Goal: Communication & Community: Answer question/provide support

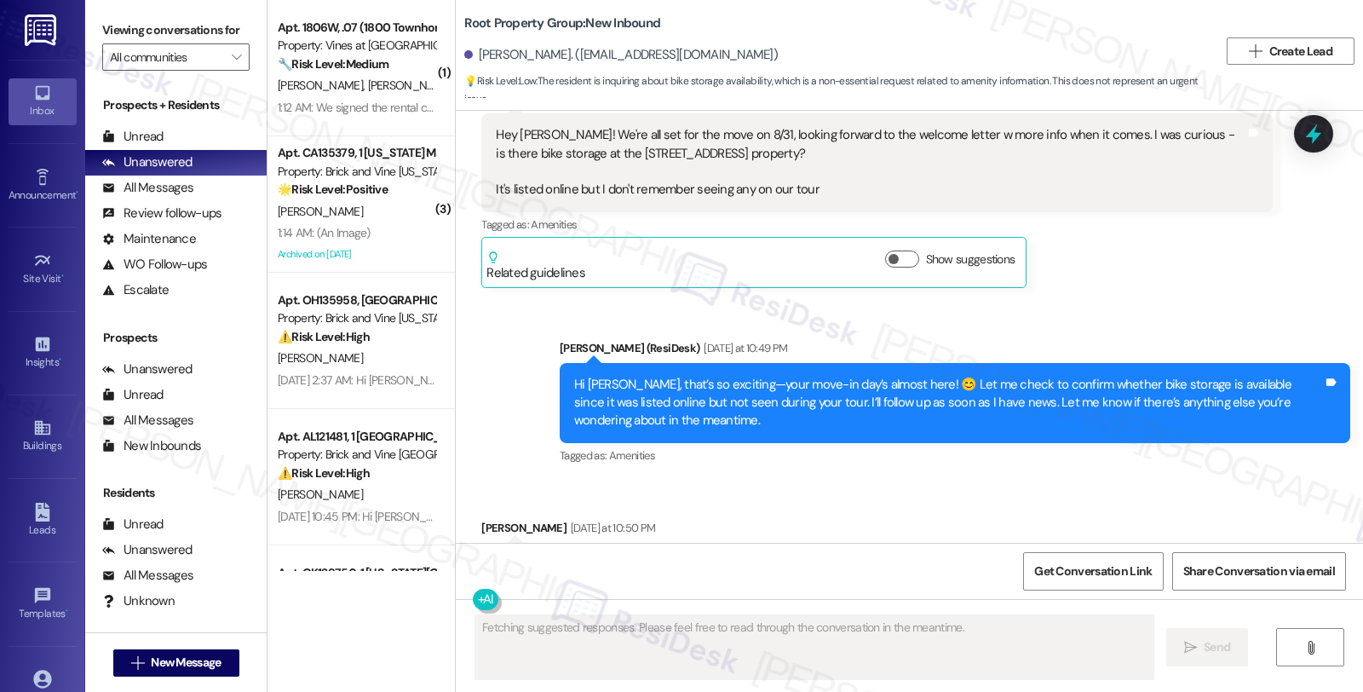
scroll to position [2470, 0]
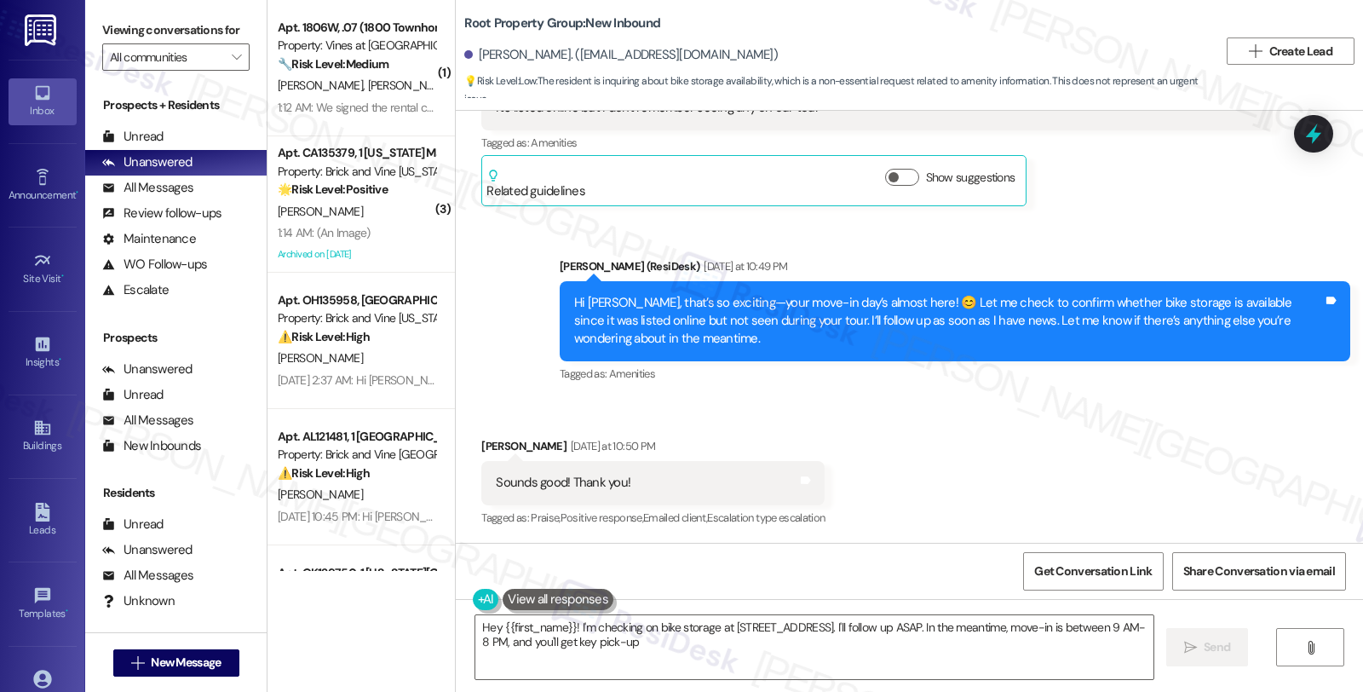
click at [1091, 458] on div "Received via SMS [PERSON_NAME] [DATE] at 10:50 PM Sounds good! Thank you! Tags …" at bounding box center [910, 471] width 908 height 144
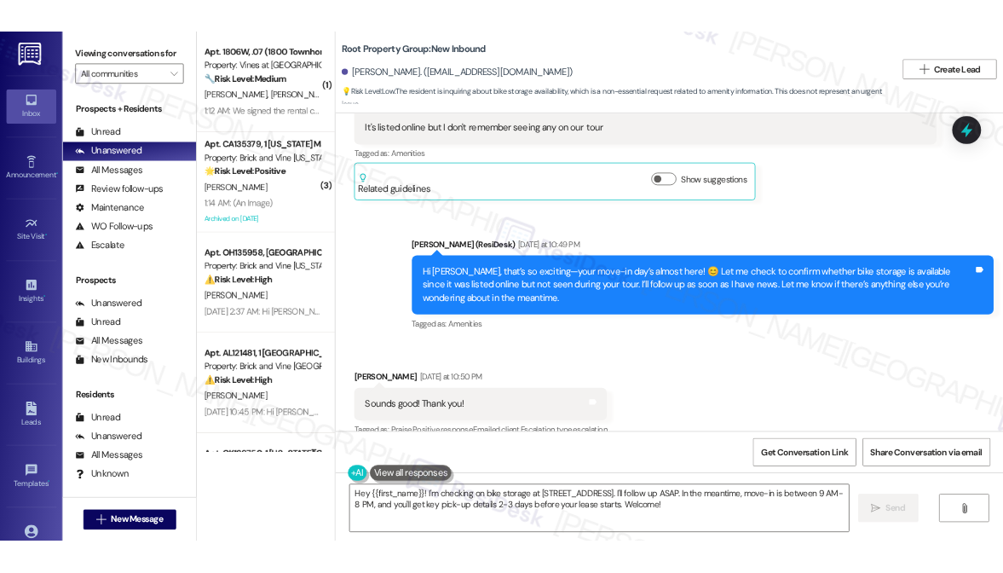
scroll to position [2446, 0]
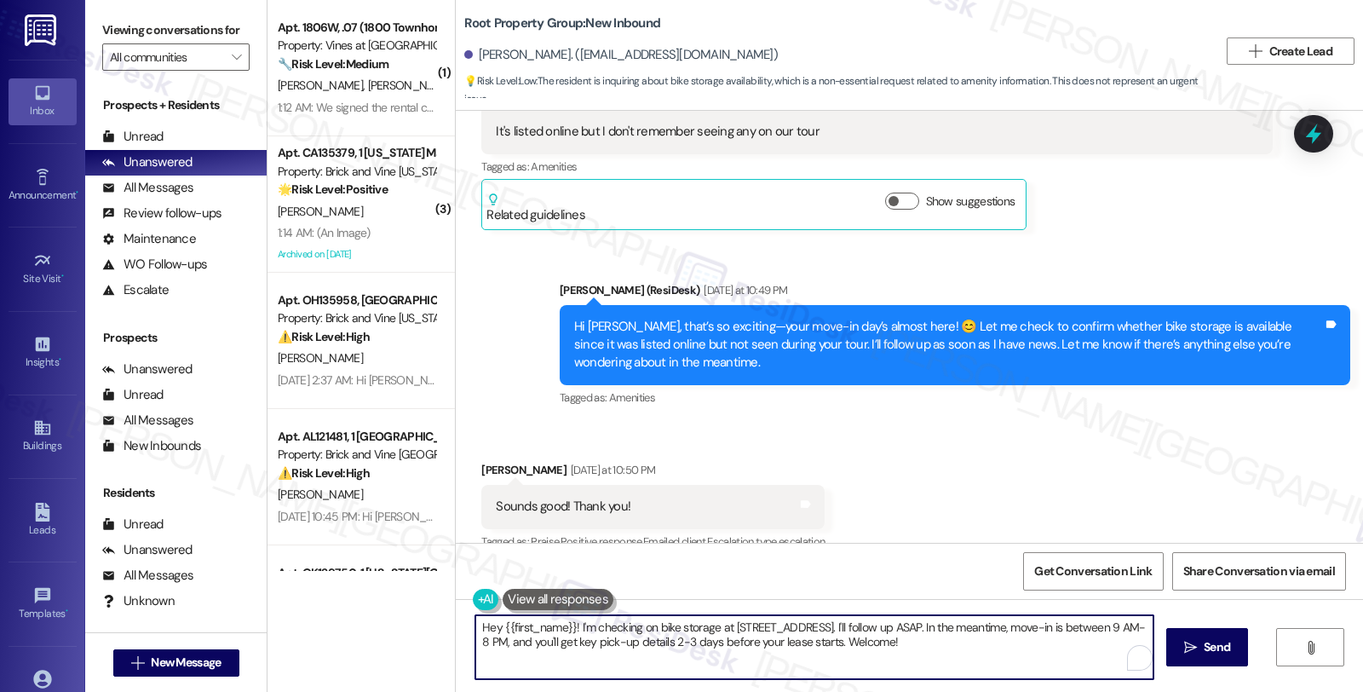
drag, startPoint x: 564, startPoint y: 626, endPoint x: 933, endPoint y: 665, distance: 371.0
click at [933, 665] on textarea "Hey {{first_name}}! I'm checking on bike storage at [STREET_ADDRESS]. I'll foll…" at bounding box center [815, 647] width 678 height 64
paste textarea "Please let the resident know that there's no bike storage in the property but t…"
drag, startPoint x: 713, startPoint y: 629, endPoint x: 784, endPoint y: 627, distance: 70.8
click at [784, 627] on textarea "Hey {{first_name}}. Here's a quick update. Please let the resident know that th…" at bounding box center [815, 647] width 678 height 64
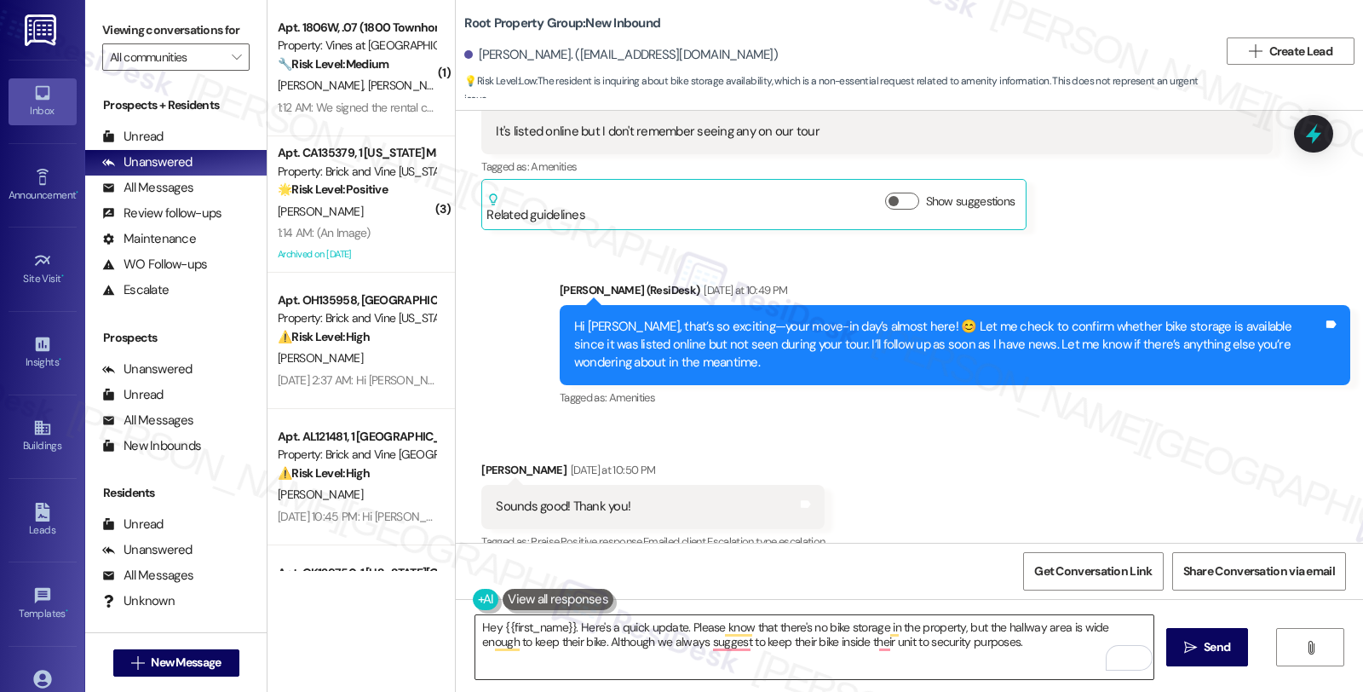
click at [520, 643] on textarea "Hey {{first_name}}. Here's a quick update. Please know that there's no bike sto…" at bounding box center [815, 647] width 678 height 64
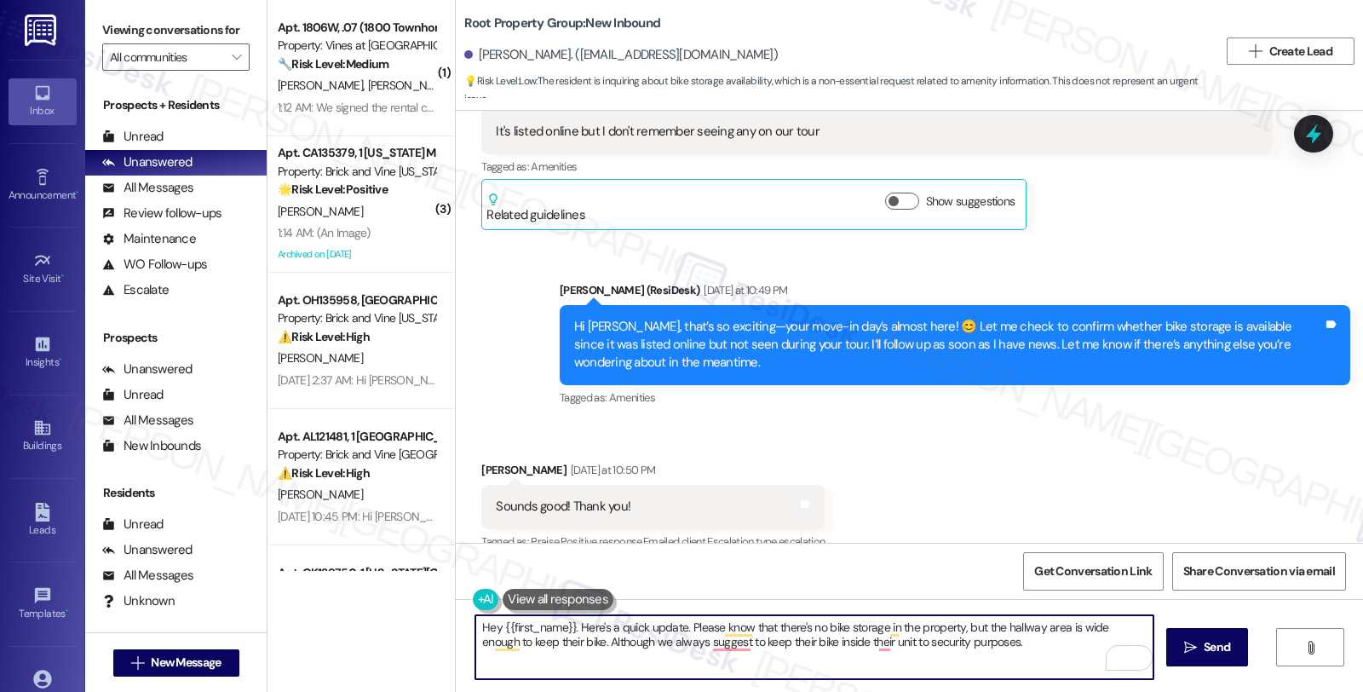
click at [520, 643] on textarea "Hey {{first_name}}. Here's a quick update. Please know that there's no bike sto…" at bounding box center [815, 647] width 678 height 64
click at [757, 643] on textarea "Hey {{first_name}}. Here's a quick update. Please know that there's no bike sto…" at bounding box center [815, 647] width 678 height 64
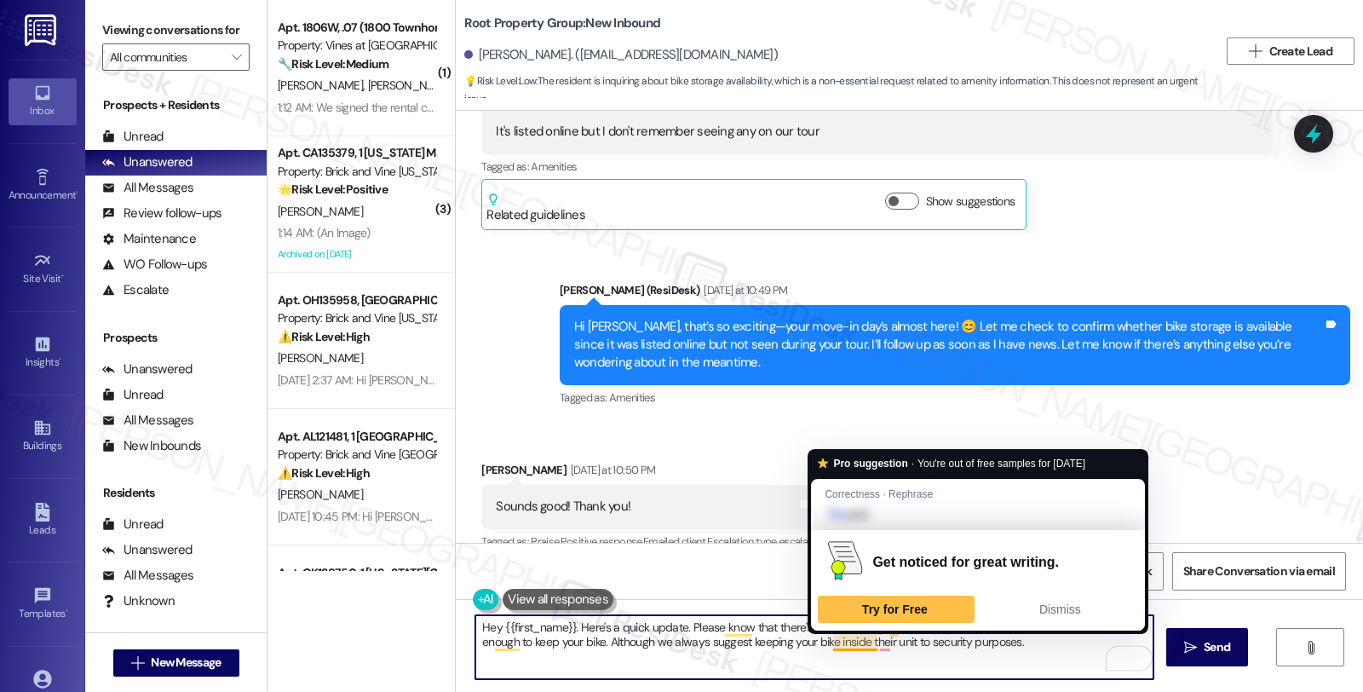
click at [832, 640] on textarea "Hey {{first_name}}. Here's a quick update. Please know that there's no bike sto…" at bounding box center [815, 647] width 678 height 64
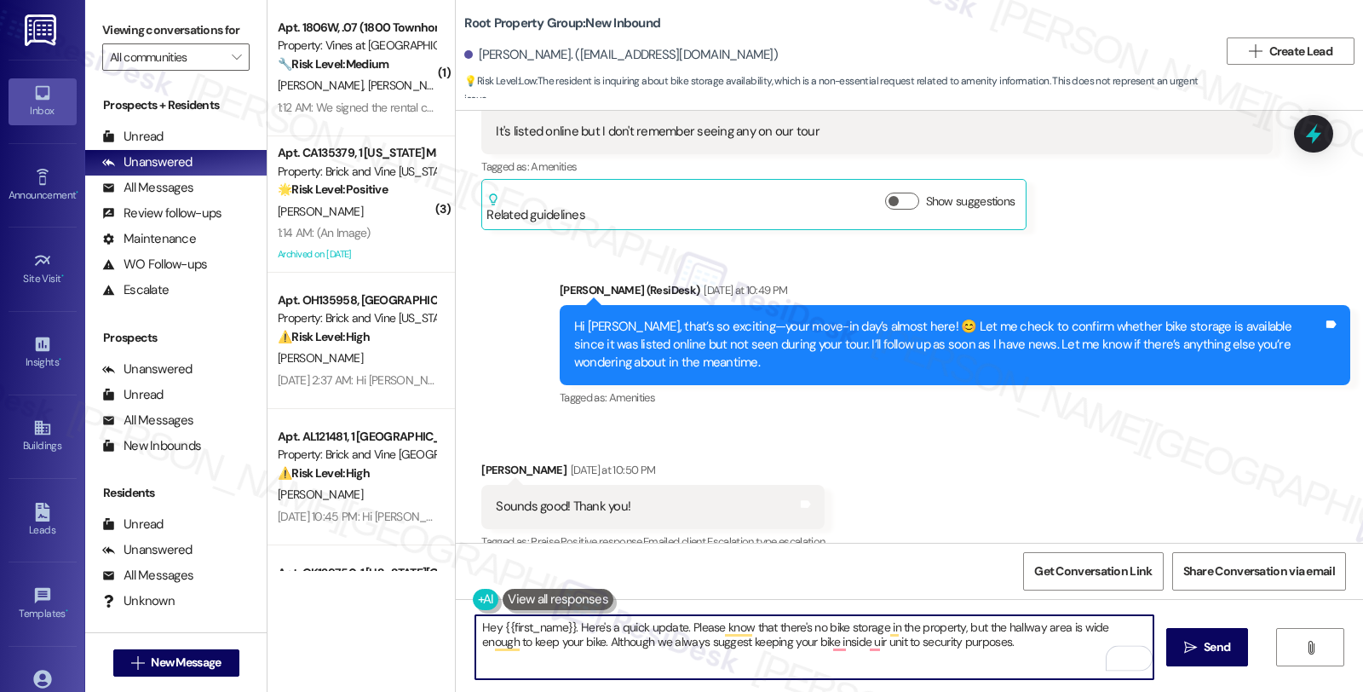
click at [836, 643] on textarea "Hey {{first_name}}. Here's a quick update. Please know that there's no bike sto…" at bounding box center [815, 647] width 678 height 64
click at [828, 643] on textarea "Hey {{first_name}}. Here's a quick update. Please know that there's no bike sto…" at bounding box center [815, 647] width 678 height 64
click at [554, 643] on textarea "Hey {{first_name}}. Here's a quick update. Please know that there's no bike sto…" at bounding box center [815, 647] width 678 height 64
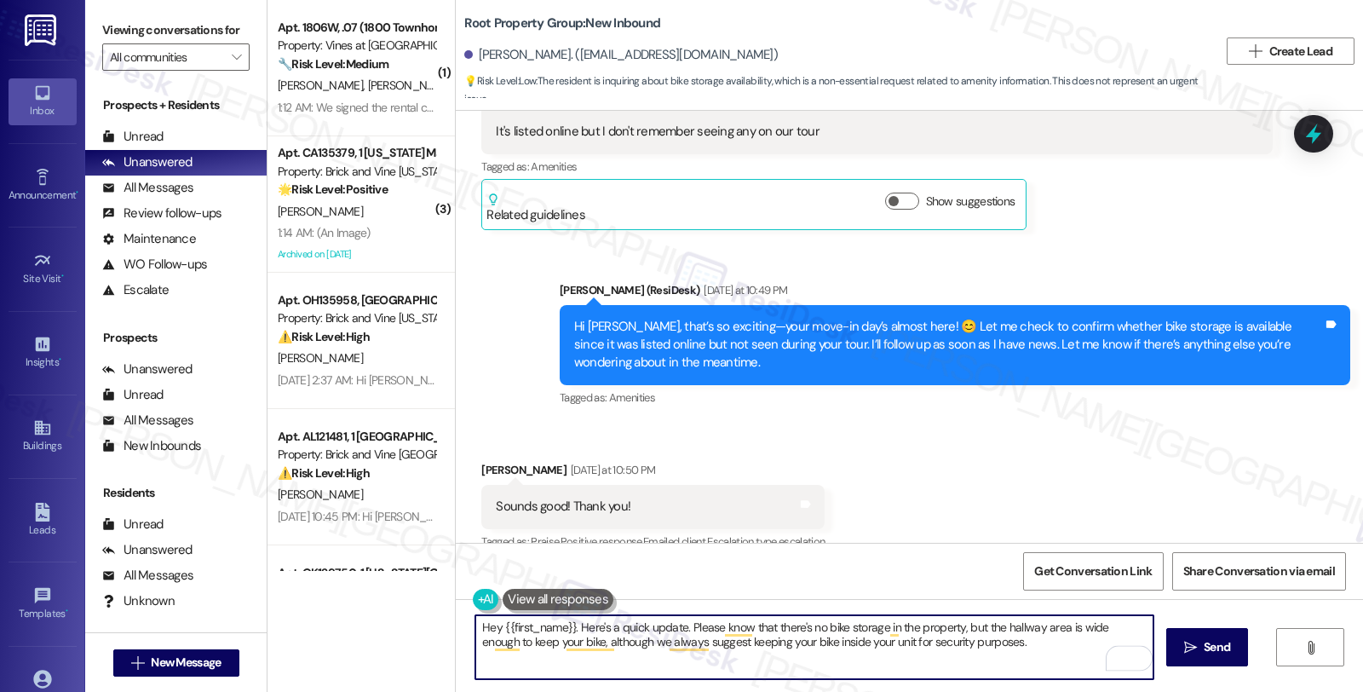
click at [915, 654] on textarea "Hey {{first_name}}. Here's a quick update. Please know that there's no bike sto…" at bounding box center [815, 647] width 678 height 64
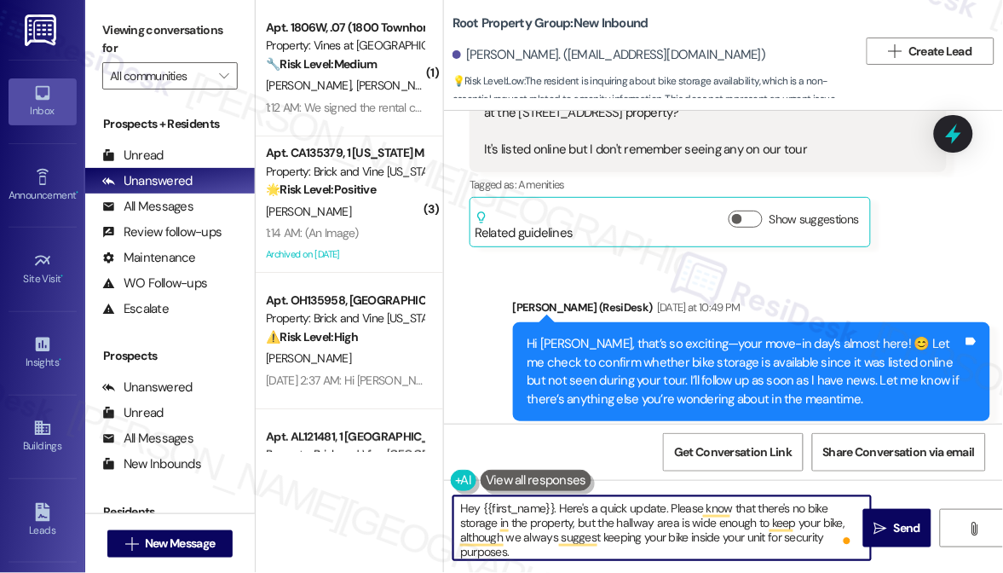
click at [819, 540] on textarea "Hey {{first_name}}. Here's a quick update. Please know that there's no bike sto…" at bounding box center [662, 528] width 418 height 64
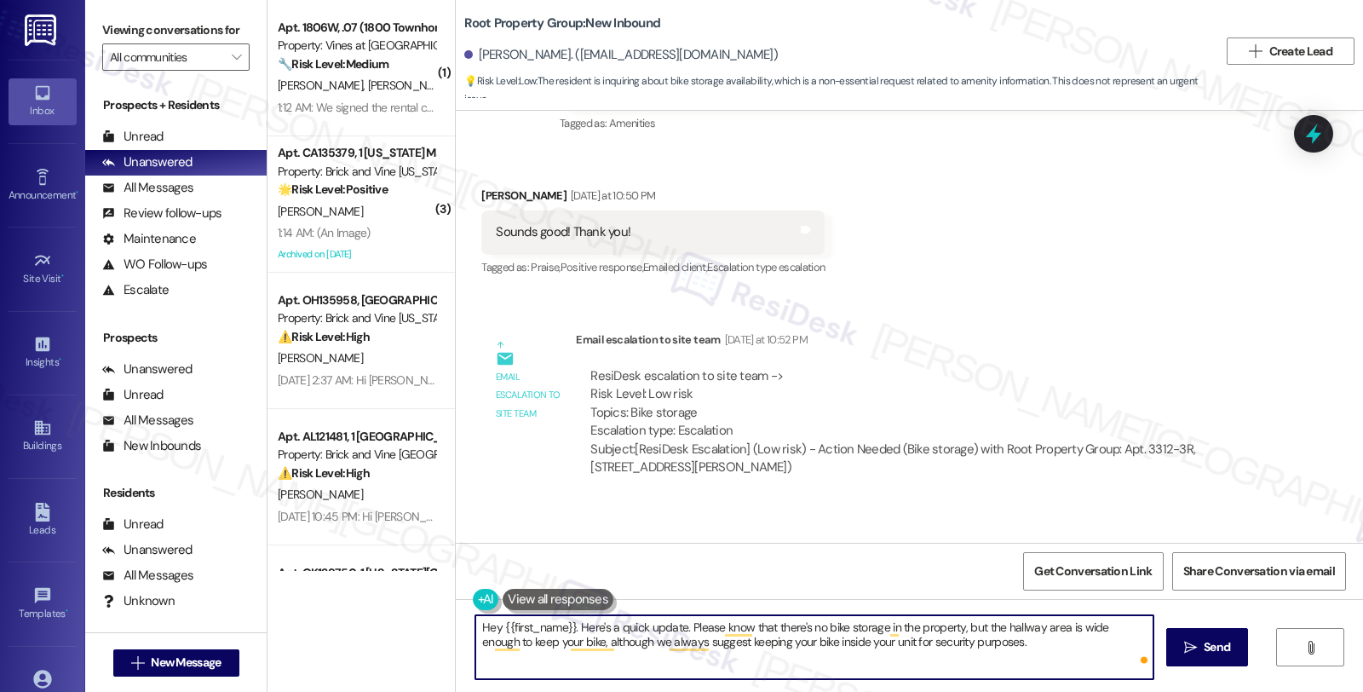
scroll to position [2446, 0]
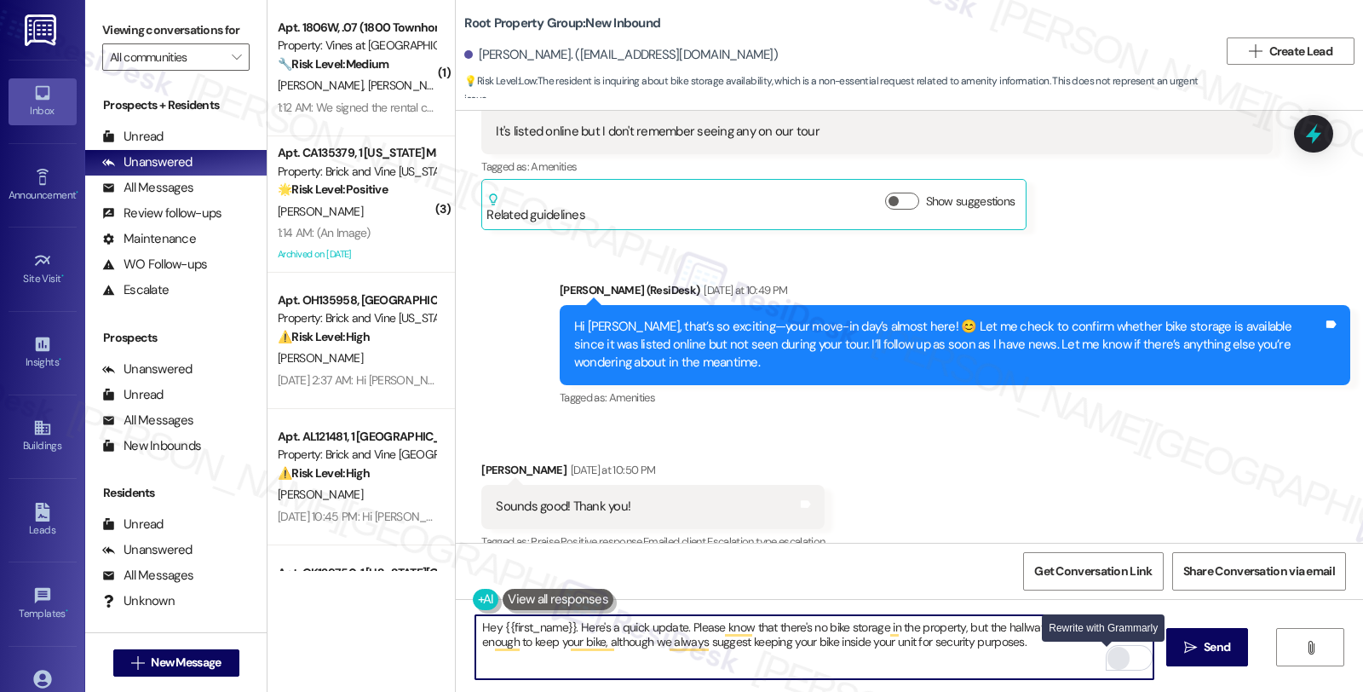
click at [1110, 661] on div "Rewrite with Grammarly" at bounding box center [1119, 659] width 19 height 20
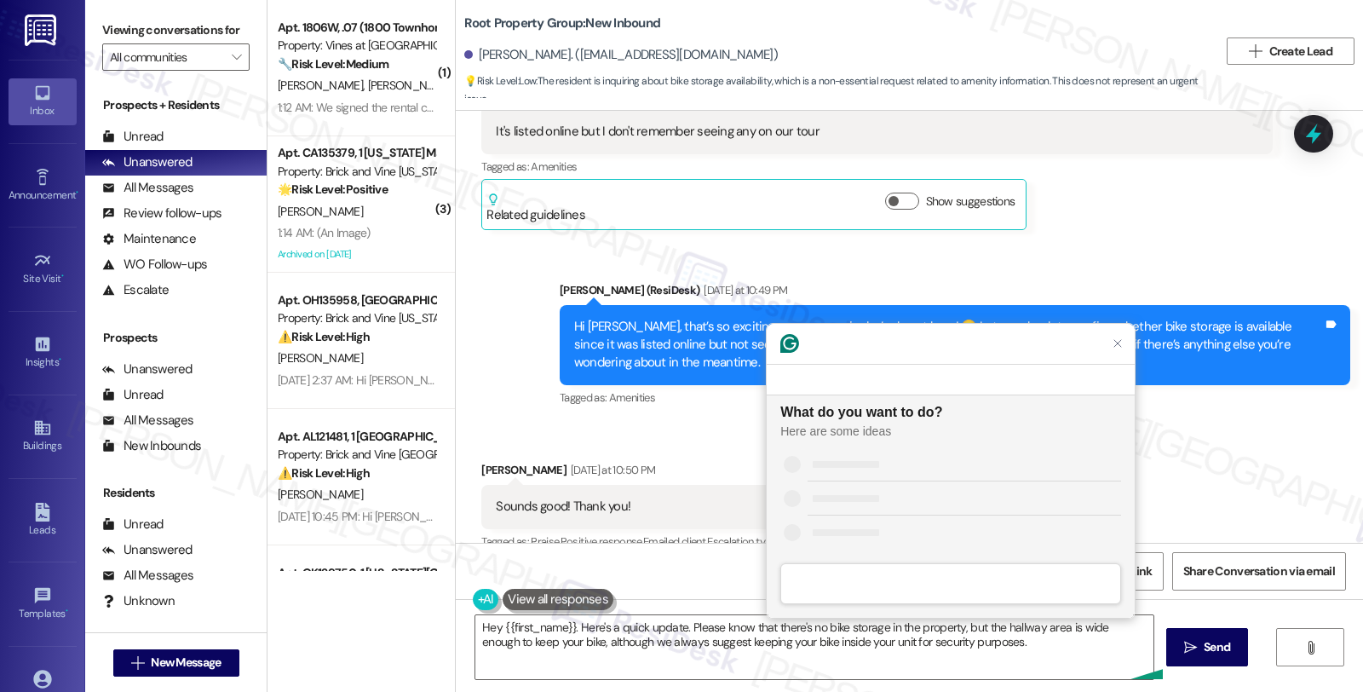
scroll to position [0, 0]
click at [629, 631] on textarea "Hey {{first_name}}. Here's a quick update. Please know that there's no bike sto…" at bounding box center [815, 647] width 678 height 64
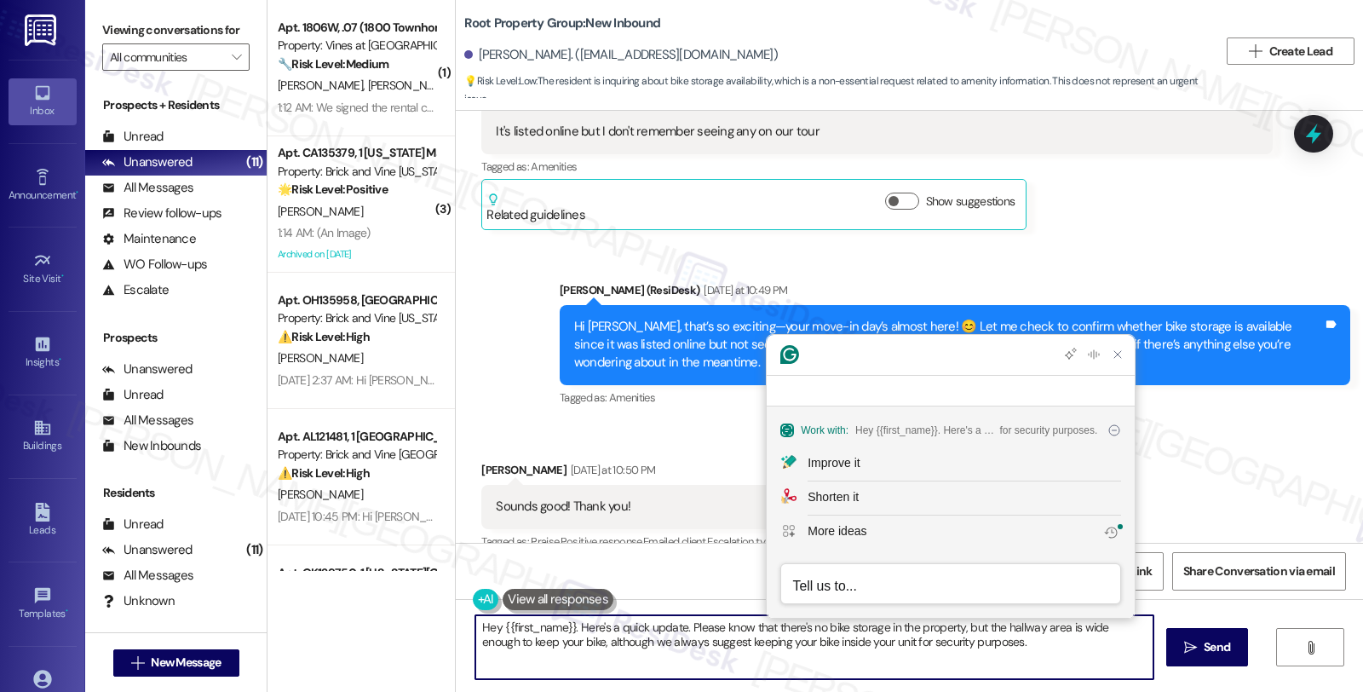
click at [1010, 644] on textarea "Hey {{first_name}}. Here's a quick update. Please know that there's no bike sto…" at bounding box center [815, 647] width 678 height 64
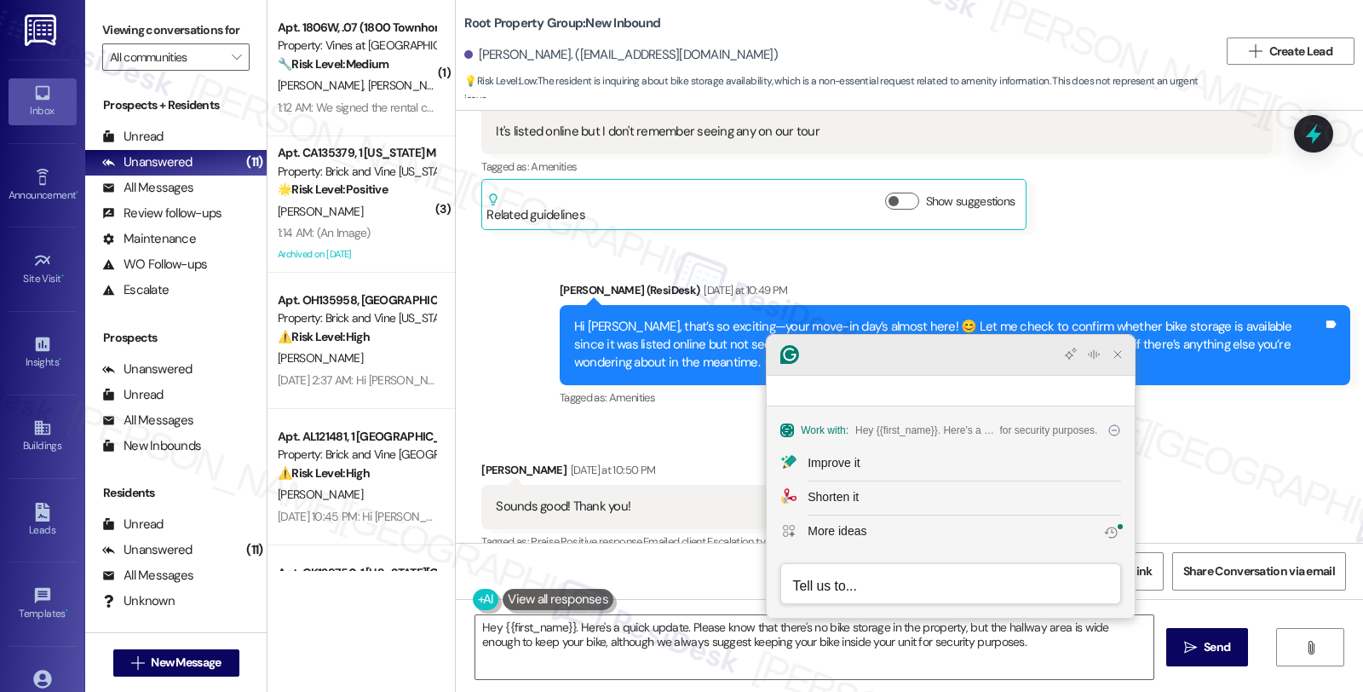
click at [1111, 361] on icon "Close Grammarly Assistant" at bounding box center [1118, 355] width 14 height 14
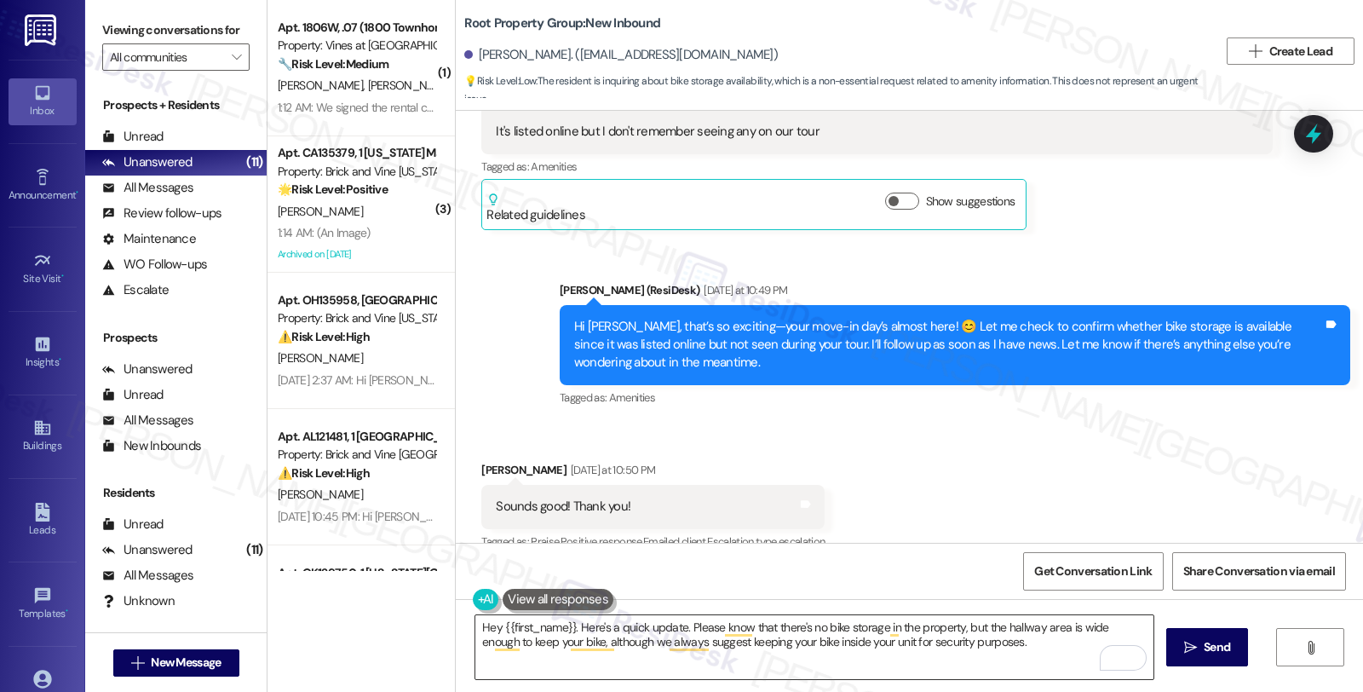
click at [669, 668] on textarea "Hey {{first_name}}. Here's a quick update. Please know that there's no bike sto…" at bounding box center [815, 647] width 678 height 64
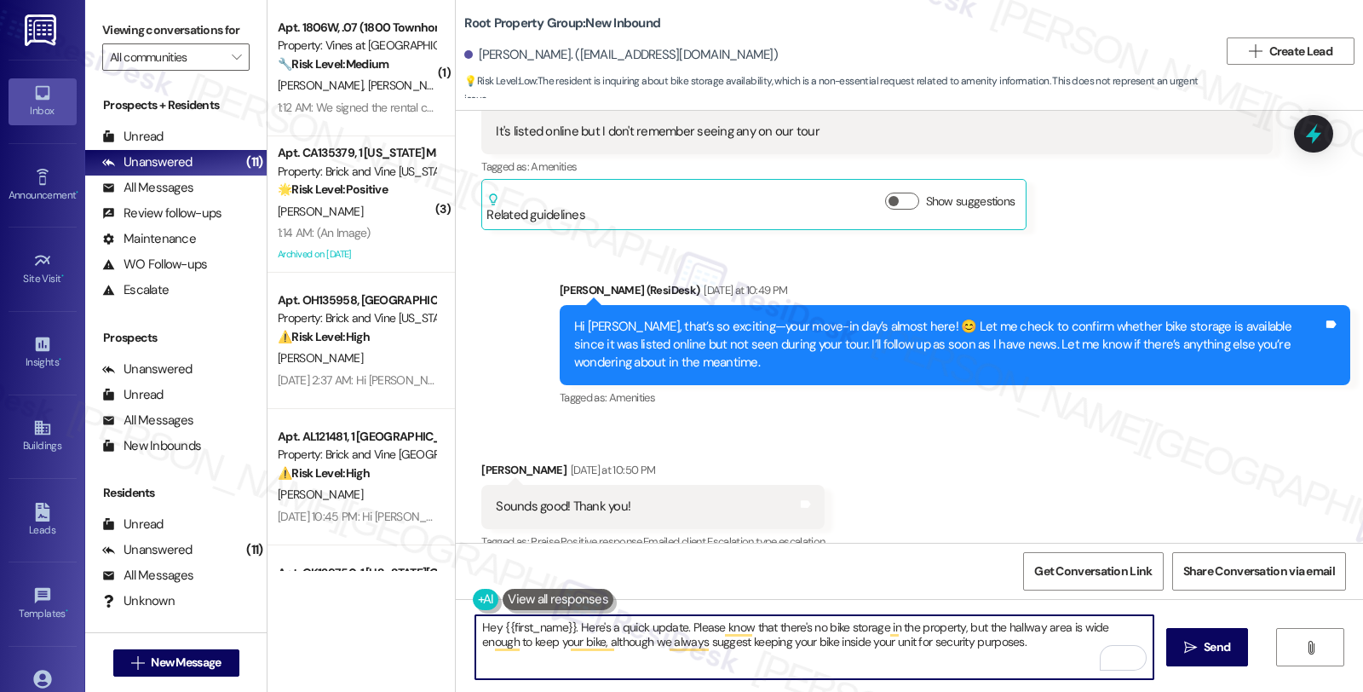
paste textarea "Should you have other concerns, please feel free to reach out. Have a great day!"
type textarea "Hey {{first_name}}. Here's a quick update. Please know that there's no bike sto…"
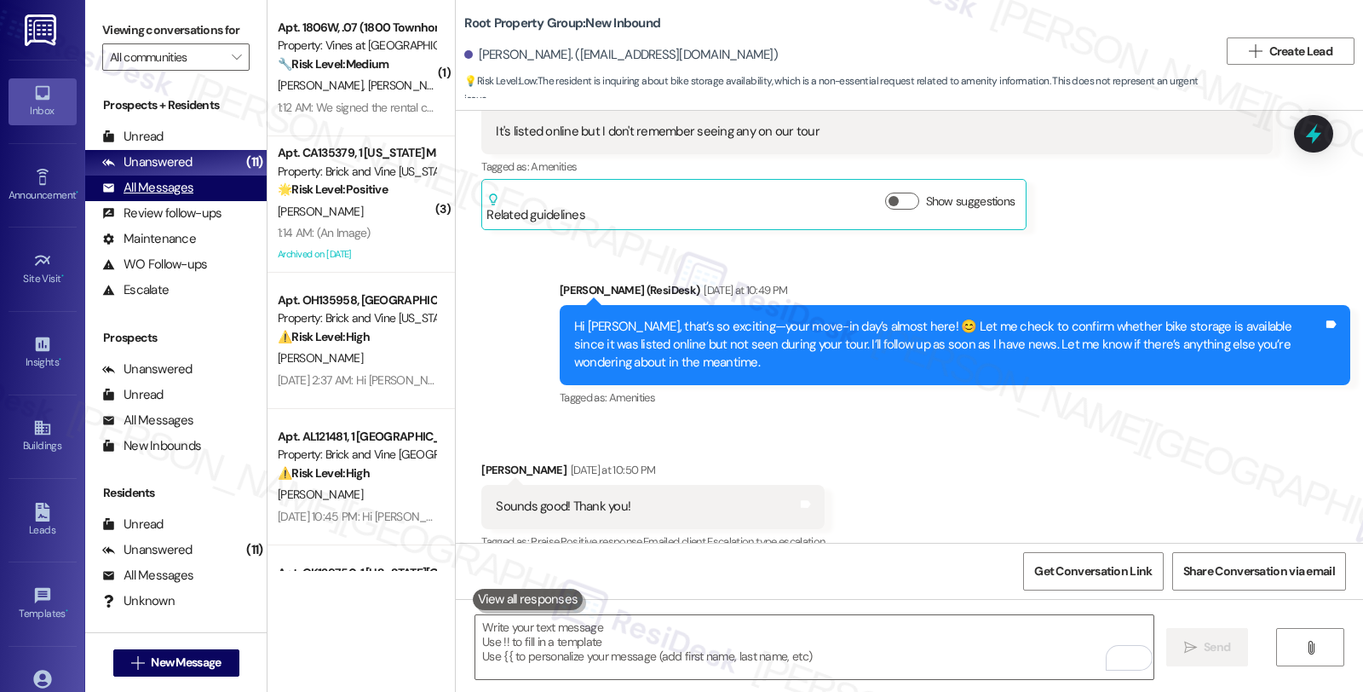
click at [183, 197] on div "All Messages" at bounding box center [147, 188] width 91 height 18
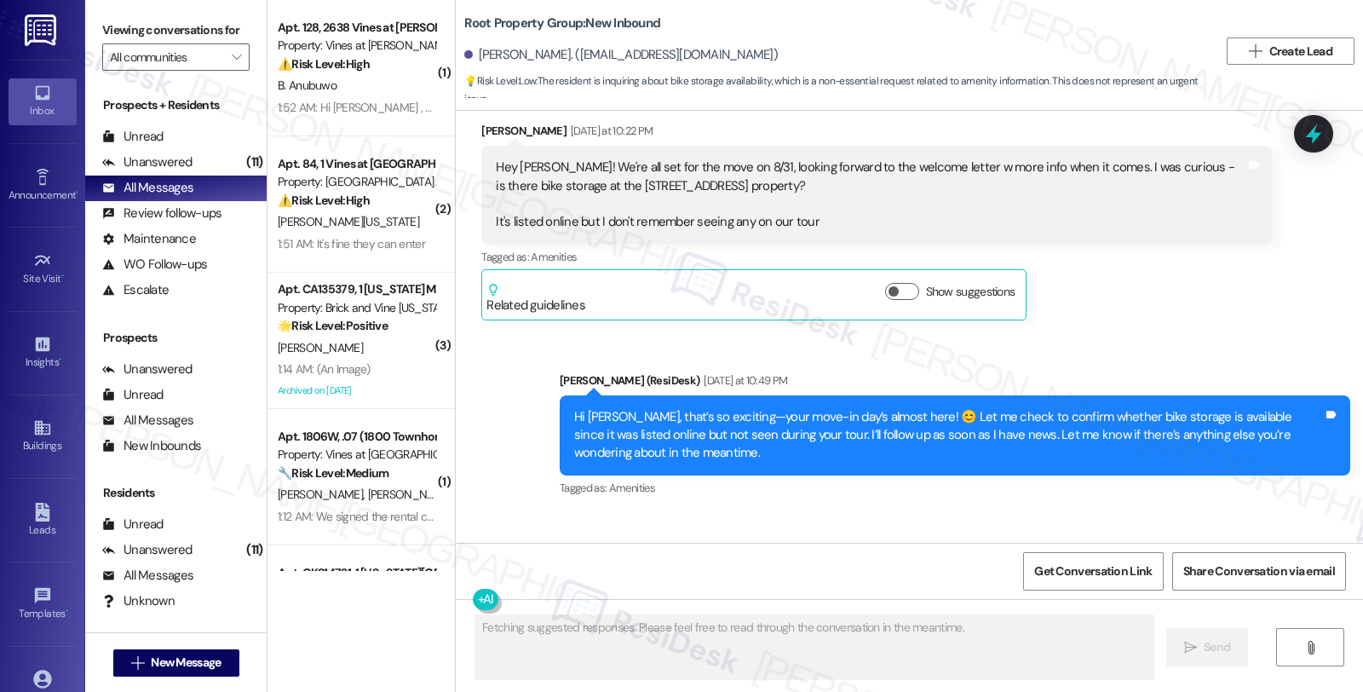
scroll to position [3022, 0]
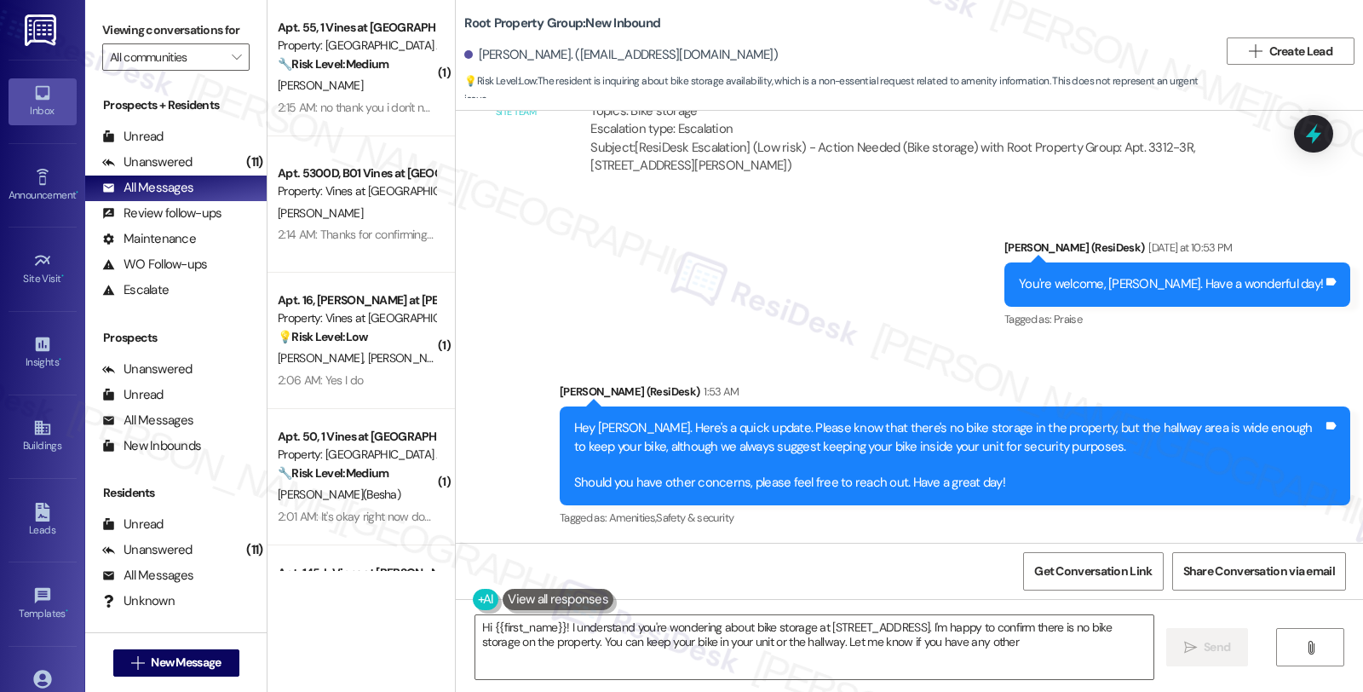
type textarea "Hi {{first_name}}! I understand you're wondering about bike storage at [STREET_…"
